Goal: Navigation & Orientation: Find specific page/section

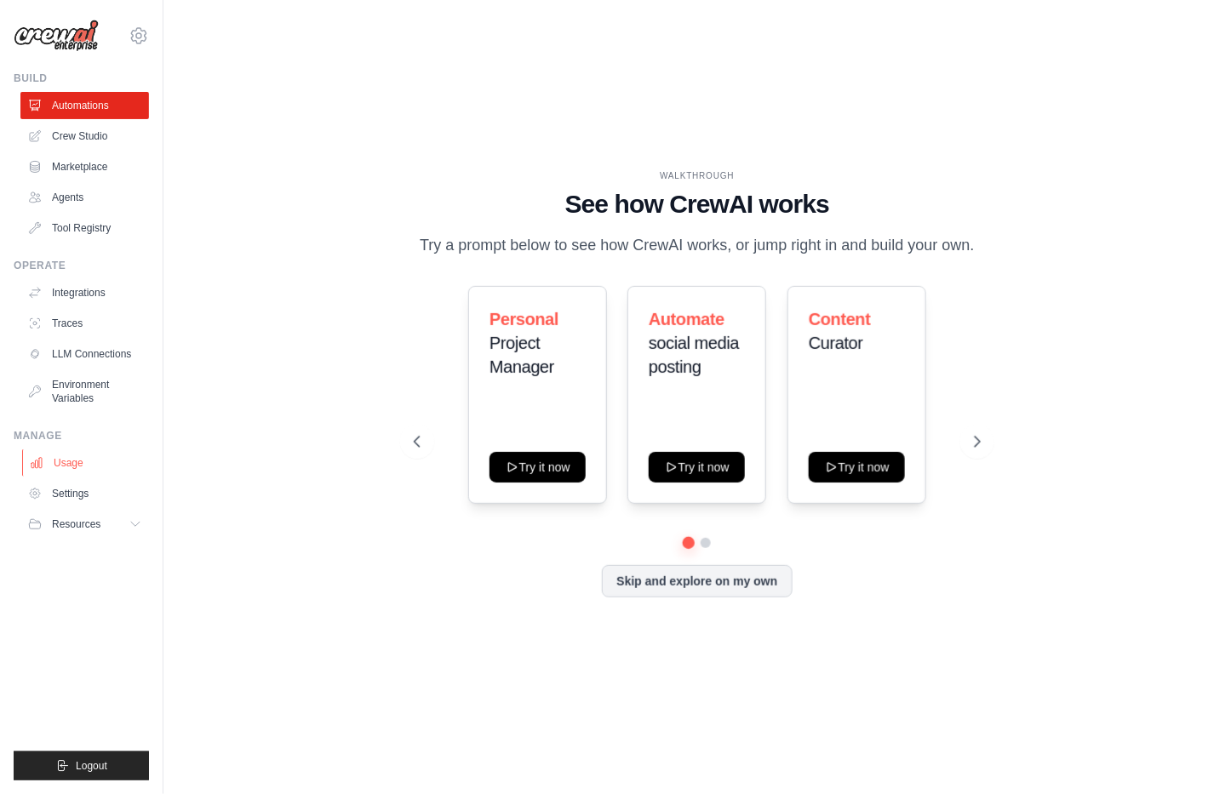
click at [53, 450] on link "Usage" at bounding box center [86, 463] width 129 height 27
click at [97, 138] on link "Crew Studio" at bounding box center [86, 136] width 129 height 27
